Goal: Check status

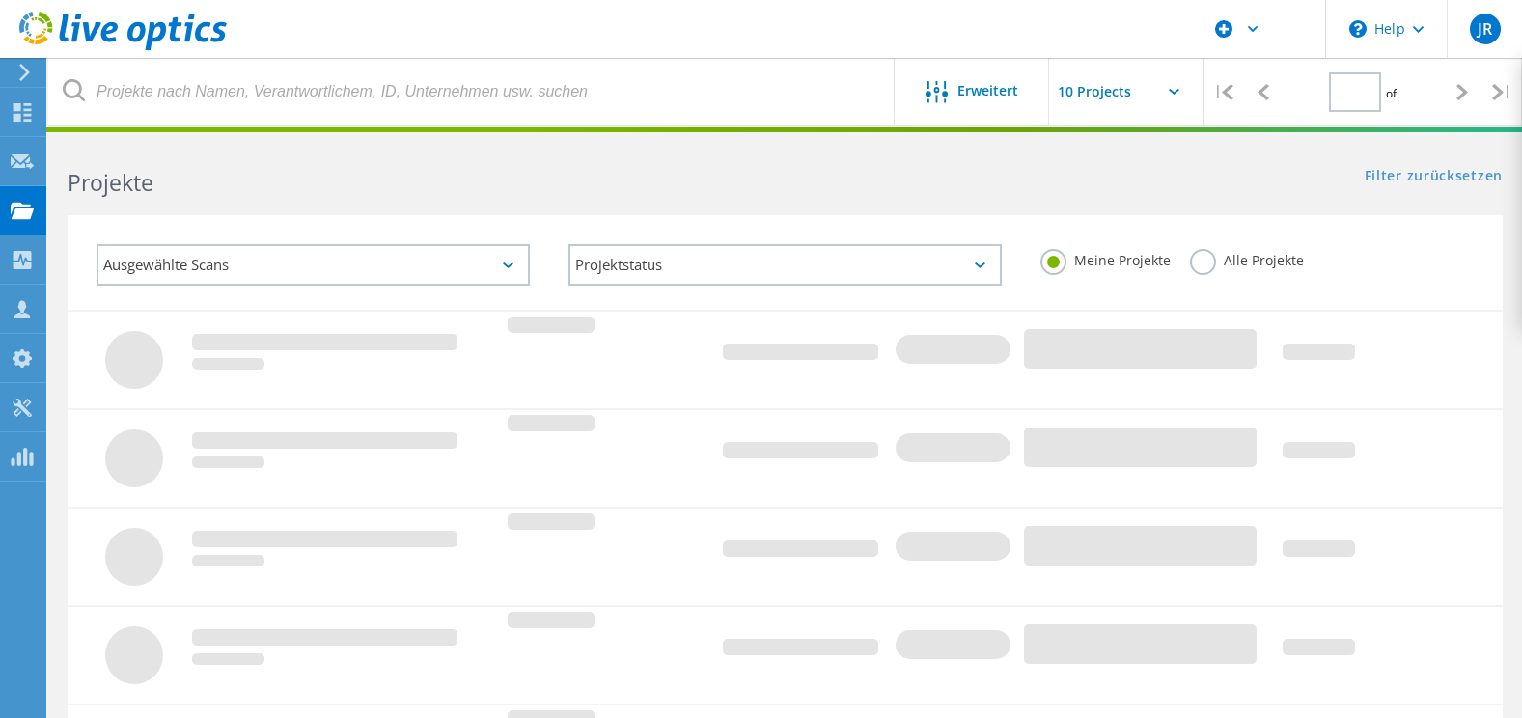
type input "2"
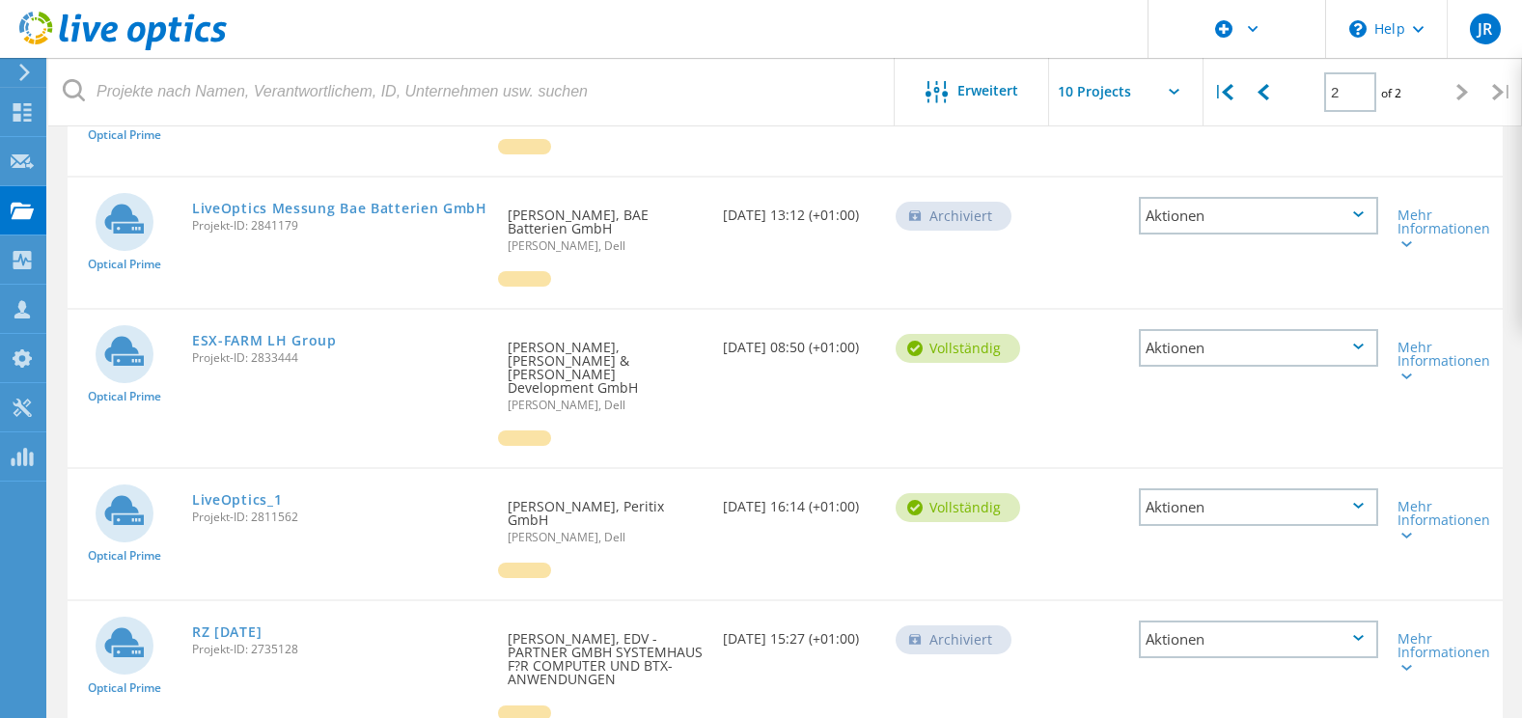
scroll to position [211, 0]
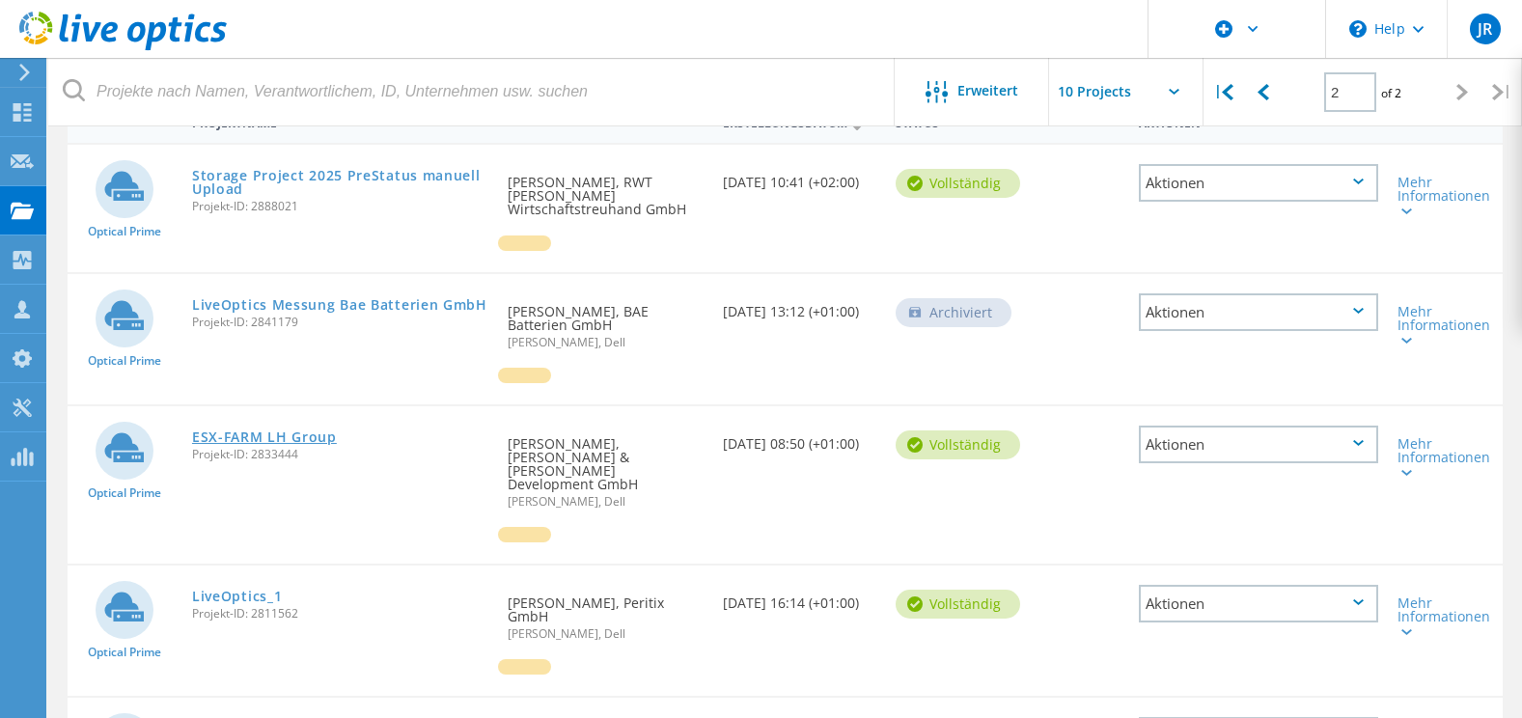
click at [255, 441] on link "ESX-FARM LH Group" at bounding box center [264, 437] width 145 height 14
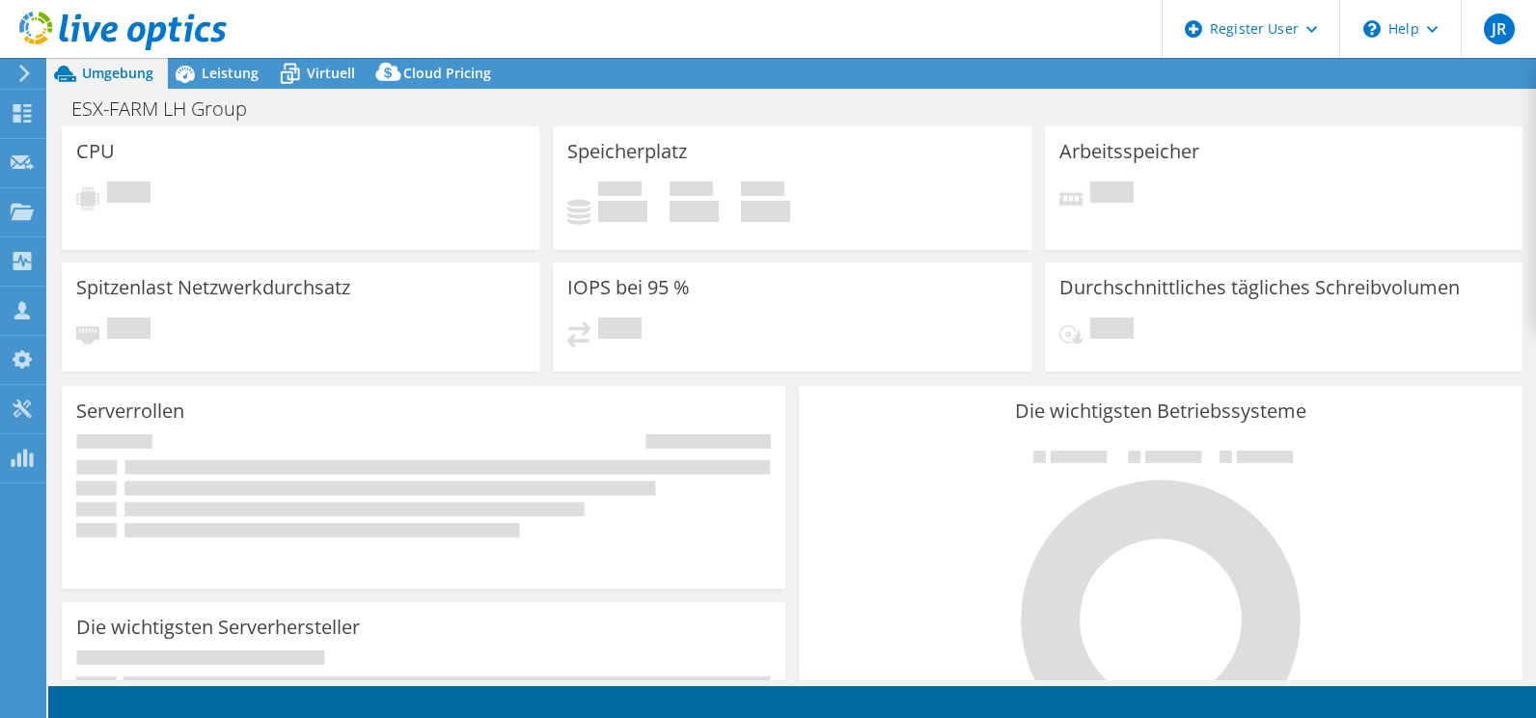
select select "USD"
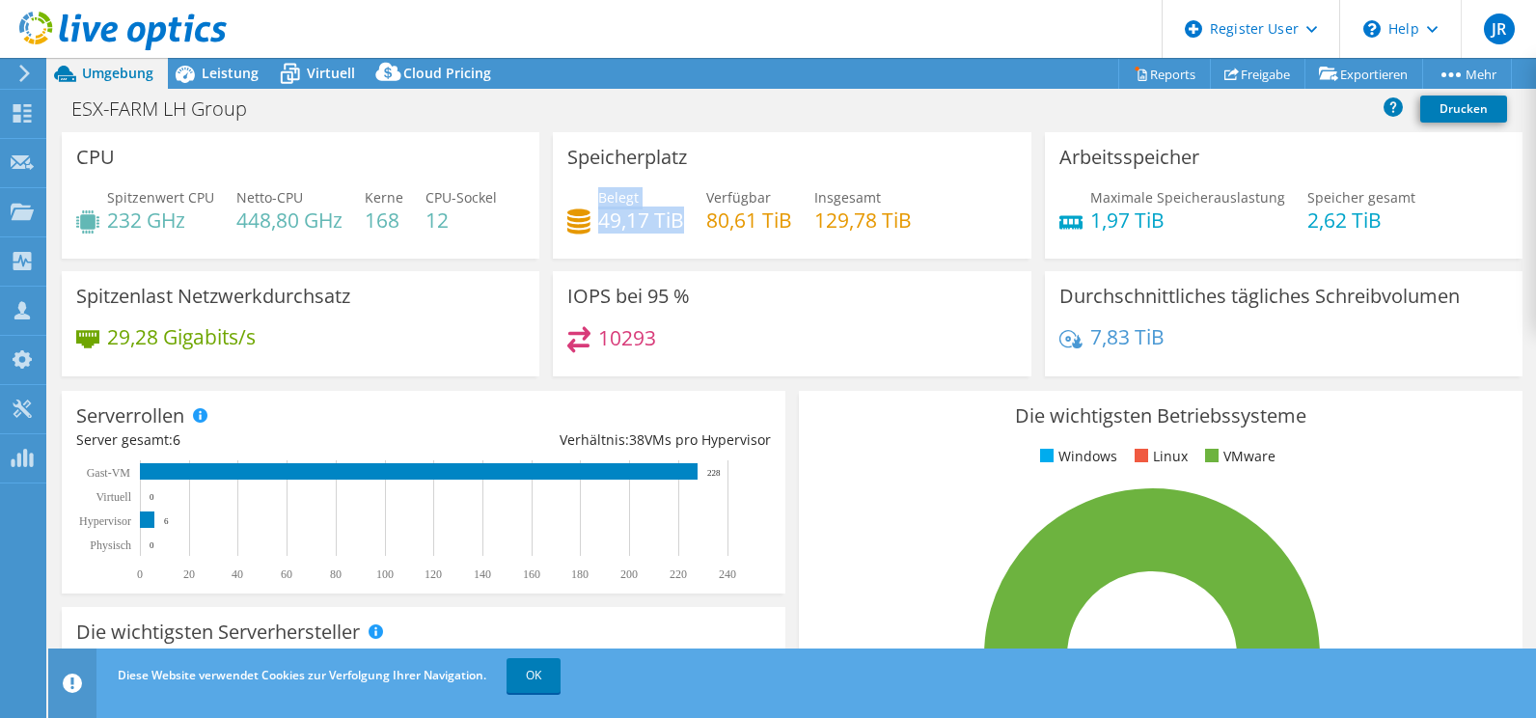
drag, startPoint x: 593, startPoint y: 194, endPoint x: 678, endPoint y: 226, distance: 91.6
click at [678, 226] on div "Belegt 49,17 TiB" at bounding box center [625, 208] width 117 height 43
drag, startPoint x: 678, startPoint y: 226, endPoint x: 643, endPoint y: 233, distance: 36.3
copy div "Belegt 49,17 TiB"
